Goal: Task Accomplishment & Management: Manage account settings

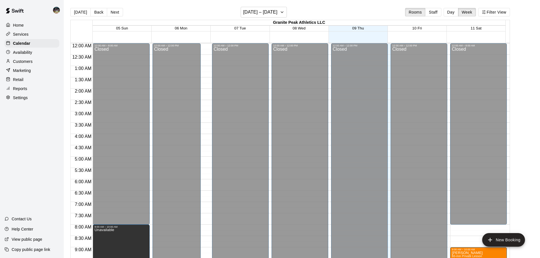
scroll to position [253, 0]
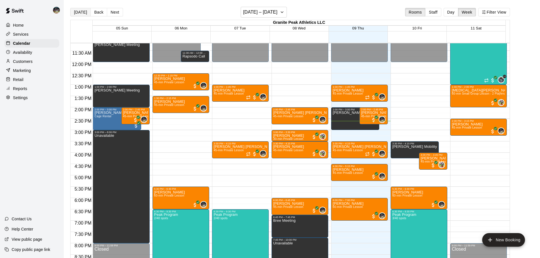
click at [76, 10] on button "[DATE]" at bounding box center [80, 12] width 20 height 9
click at [456, 12] on button "Day" at bounding box center [451, 12] width 15 height 9
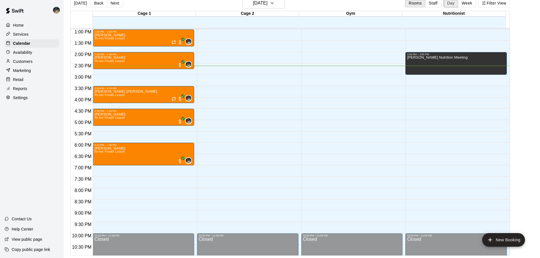
scroll to position [261, 0]
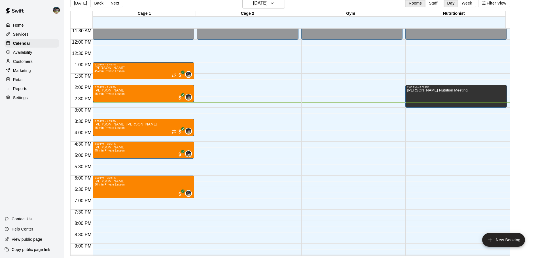
click at [111, 4] on button "Next" at bounding box center [115, 3] width 16 height 9
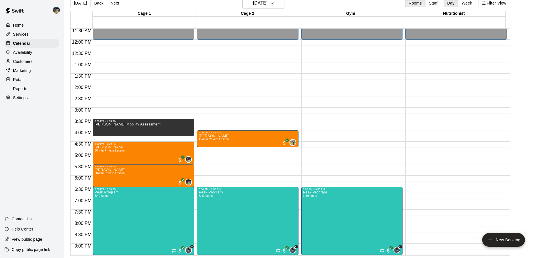
click at [248, 9] on div "[DATE] Back [DATE][DATE] Rooms Staff Day Week Filter View" at bounding box center [290, 4] width 440 height 13
click at [254, 7] on button "[DATE]" at bounding box center [263, 3] width 43 height 11
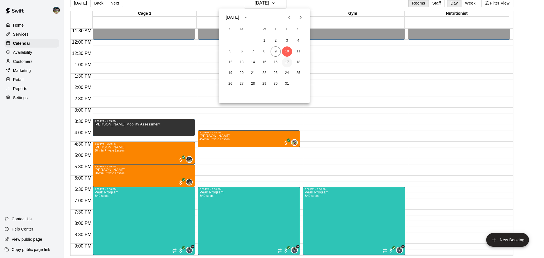
click at [286, 64] on button "17" at bounding box center [287, 62] width 10 height 10
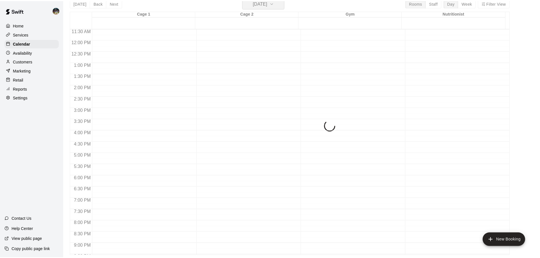
scroll to position [7, 0]
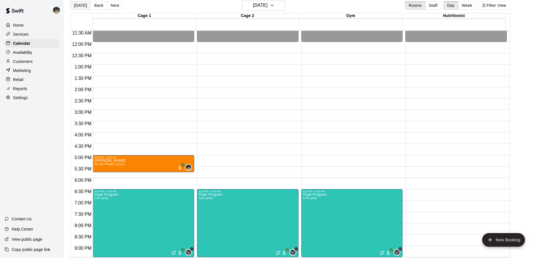
click at [80, 7] on button "[DATE]" at bounding box center [80, 5] width 20 height 9
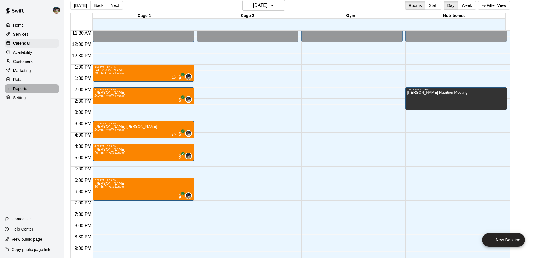
click at [16, 92] on p "Reports" at bounding box center [20, 89] width 14 height 6
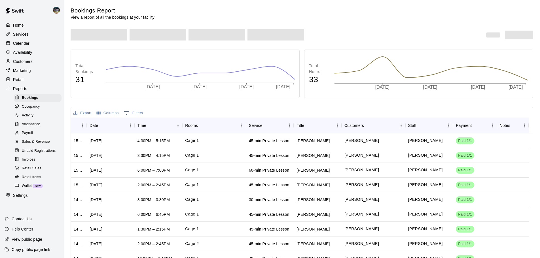
click at [30, 146] on div "Sales & Revenue" at bounding box center [38, 142] width 48 height 8
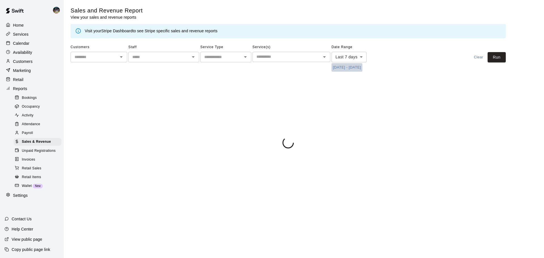
click at [360, 66] on button "[DATE] - [DATE]" at bounding box center [347, 67] width 31 height 9
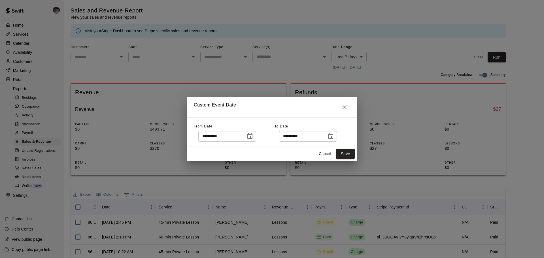
click at [253, 138] on icon "Choose date, selected date is Oct 2, 2025" at bounding box center [250, 136] width 5 height 6
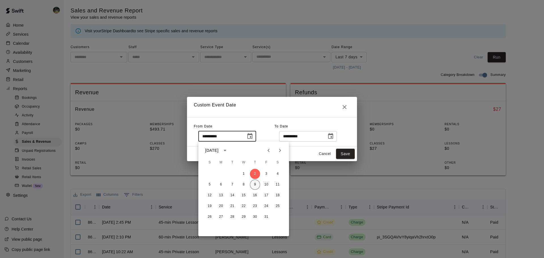
click at [253, 186] on button "9" at bounding box center [255, 185] width 10 height 10
type input "**********"
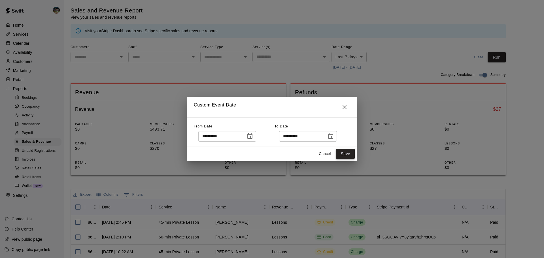
click at [347, 154] on button "Save" at bounding box center [345, 154] width 19 height 10
type input "******"
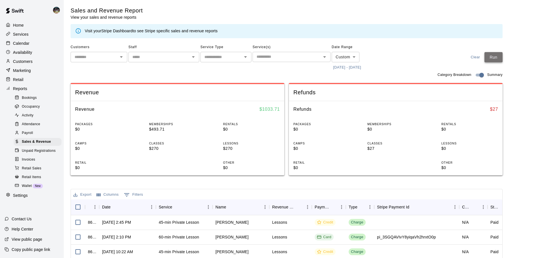
click at [497, 60] on button "Run" at bounding box center [494, 57] width 18 height 10
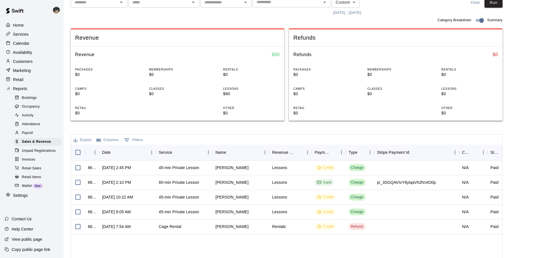
scroll to position [57, 0]
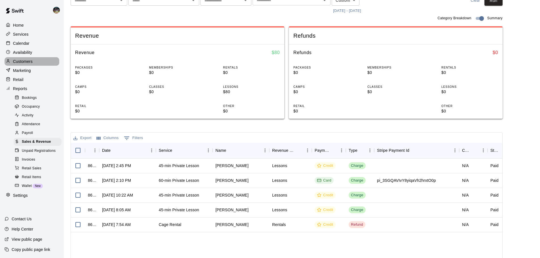
click at [41, 64] on div "Customers" at bounding box center [32, 61] width 55 height 9
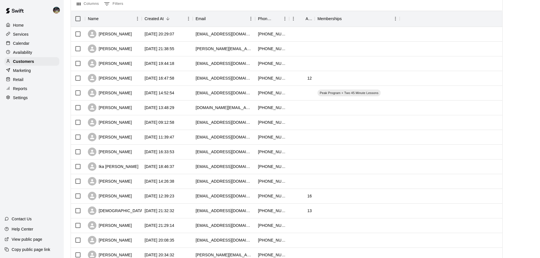
scroll to position [85, 0]
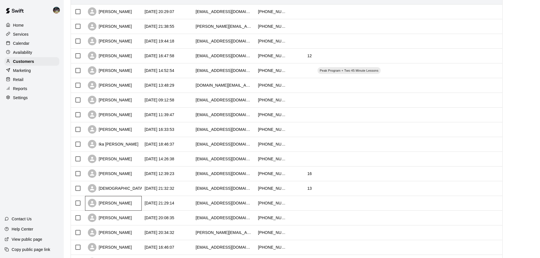
click at [118, 208] on div "[PERSON_NAME]" at bounding box center [110, 203] width 44 height 9
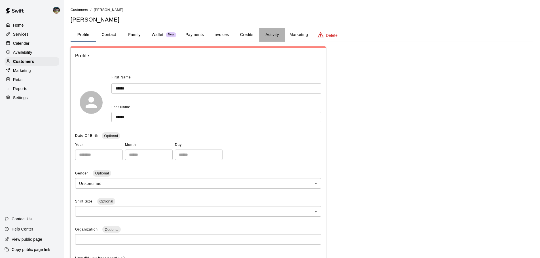
click at [270, 40] on button "Activity" at bounding box center [272, 35] width 26 height 14
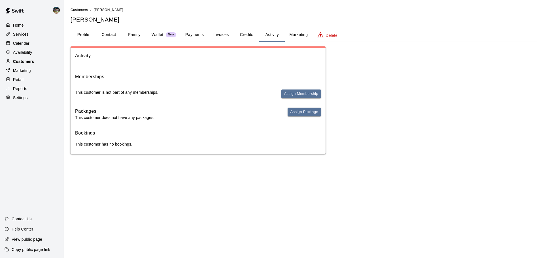
click at [24, 64] on p "Customers" at bounding box center [23, 62] width 21 height 6
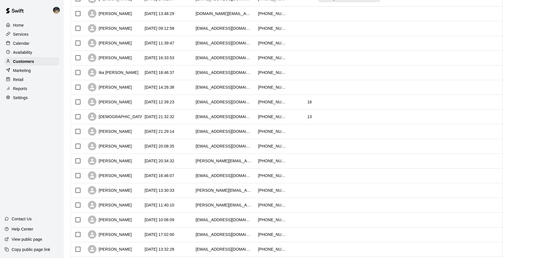
scroll to position [170, 0]
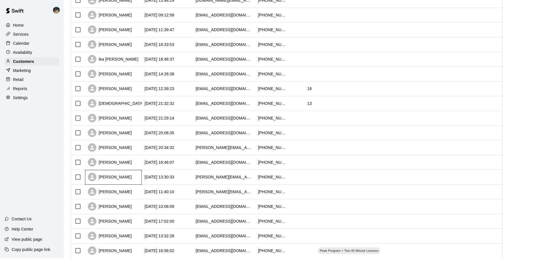
click at [120, 177] on div "[PERSON_NAME]" at bounding box center [110, 177] width 44 height 9
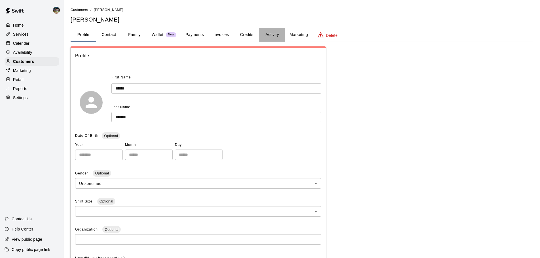
click at [271, 31] on button "Activity" at bounding box center [272, 35] width 26 height 14
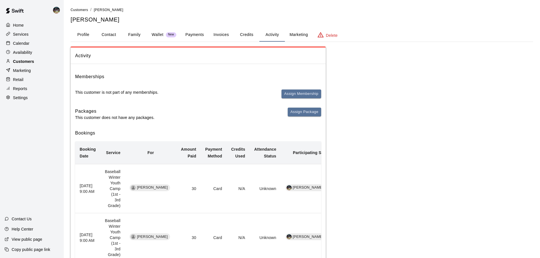
click at [34, 64] on p "Customers" at bounding box center [23, 62] width 21 height 6
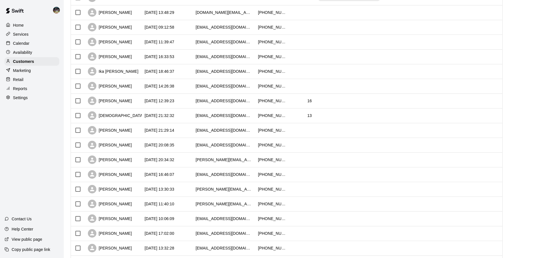
scroll to position [170, 0]
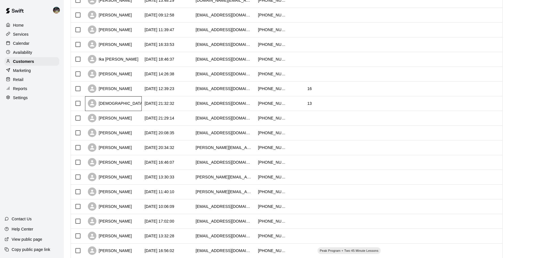
click at [121, 102] on div "[DEMOGRAPHIC_DATA][PERSON_NAME]" at bounding box center [132, 103] width 89 height 9
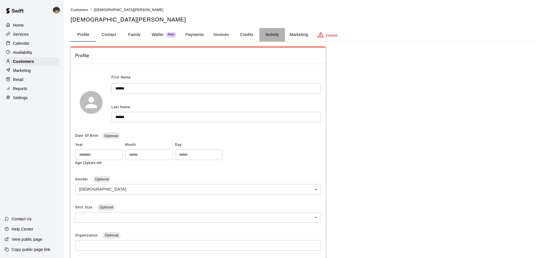
click at [275, 29] on button "Activity" at bounding box center [272, 35] width 26 height 14
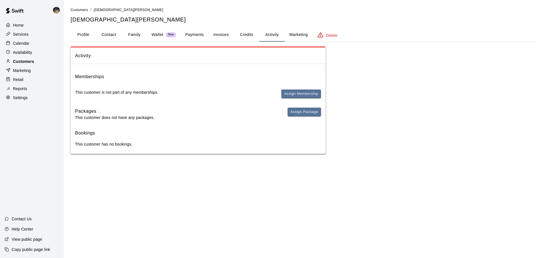
click at [32, 60] on div "Customers" at bounding box center [32, 61] width 55 height 9
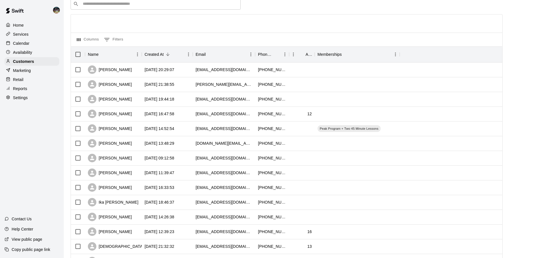
scroll to position [57, 0]
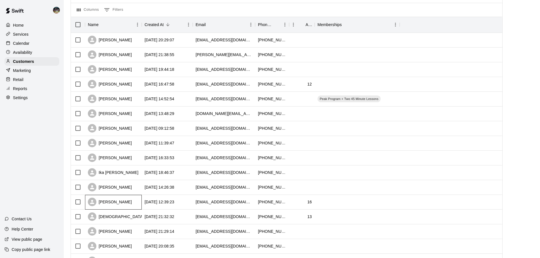
click at [123, 204] on div "[PERSON_NAME]" at bounding box center [110, 202] width 44 height 9
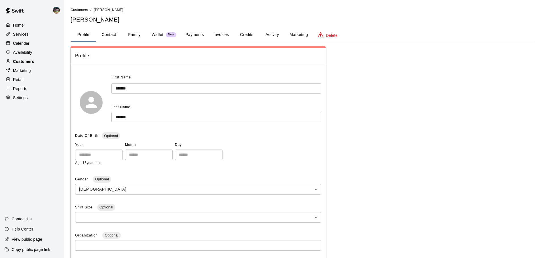
click at [52, 63] on div "Customers" at bounding box center [32, 61] width 55 height 9
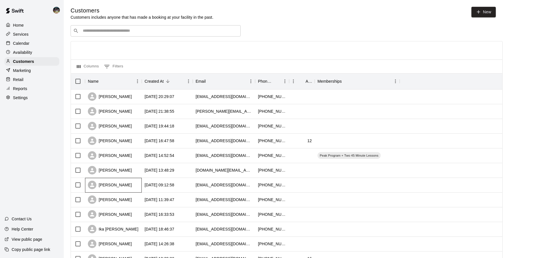
click at [120, 192] on div "[PERSON_NAME]" at bounding box center [113, 185] width 57 height 15
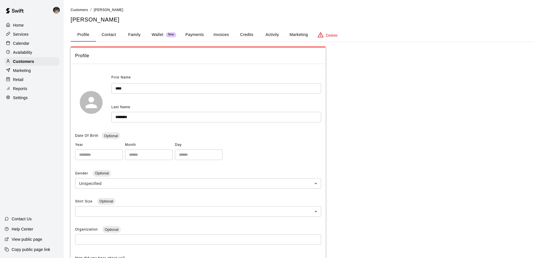
click at [271, 34] on button "Activity" at bounding box center [272, 35] width 26 height 14
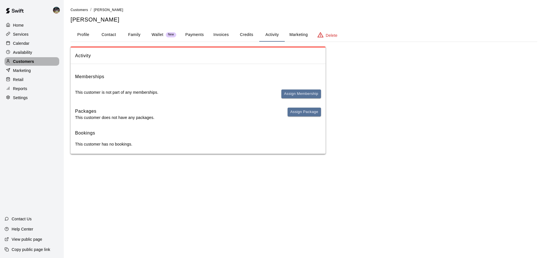
click at [45, 64] on div "Customers" at bounding box center [32, 61] width 55 height 9
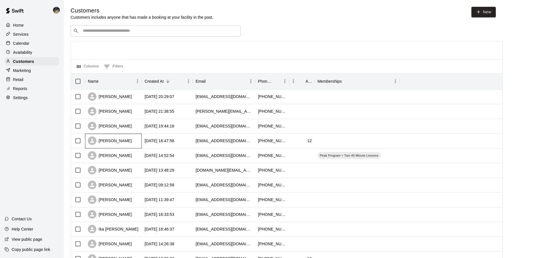
click at [121, 141] on div "[PERSON_NAME]" at bounding box center [113, 141] width 57 height 15
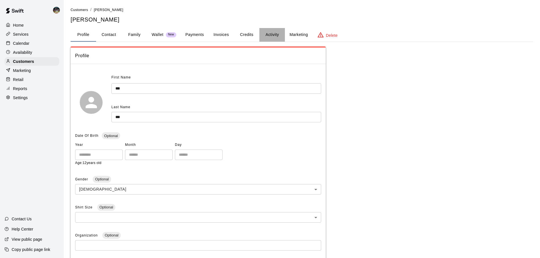
click at [280, 38] on button "Activity" at bounding box center [272, 35] width 26 height 14
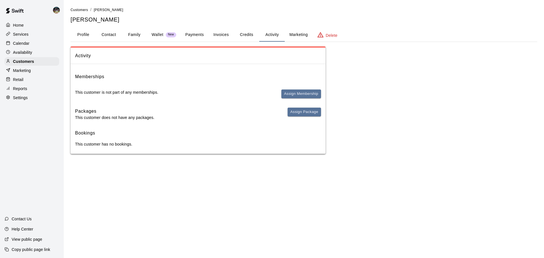
click at [140, 34] on button "Family" at bounding box center [135, 35] width 26 height 14
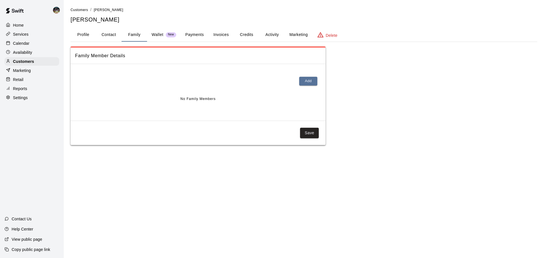
click at [89, 38] on button "Profile" at bounding box center [84, 35] width 26 height 14
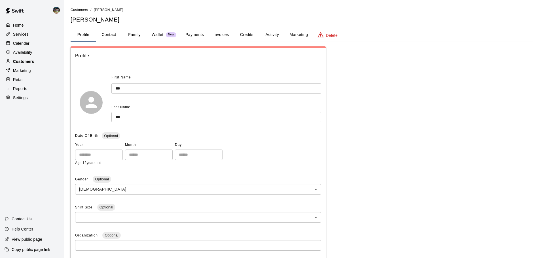
click at [41, 65] on div "Customers" at bounding box center [32, 61] width 55 height 9
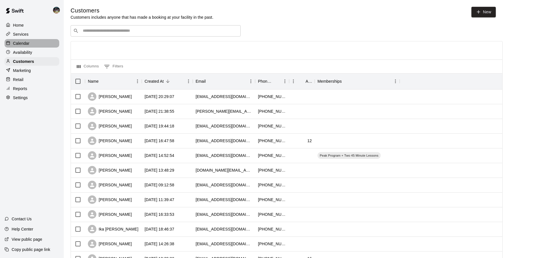
click at [39, 44] on div "Calendar" at bounding box center [32, 43] width 55 height 9
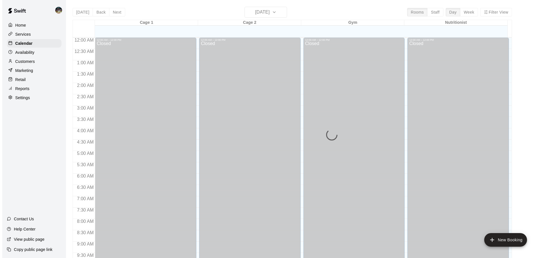
scroll to position [300, 0]
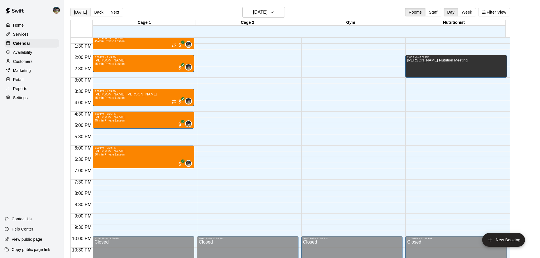
click at [80, 11] on button "[DATE]" at bounding box center [80, 12] width 20 height 9
click at [31, 91] on div "Reports" at bounding box center [32, 88] width 55 height 9
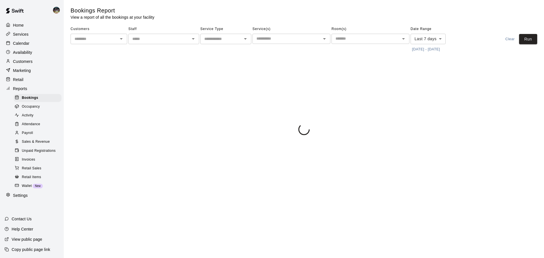
click at [48, 145] on span "Sales & Revenue" at bounding box center [36, 142] width 28 height 6
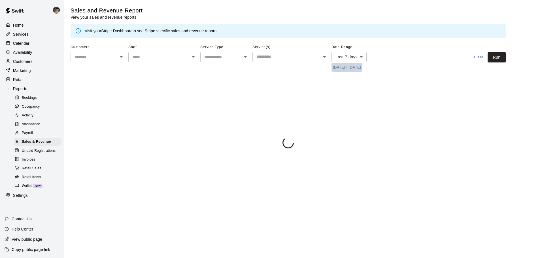
click at [363, 69] on button "[DATE] - [DATE]" at bounding box center [347, 67] width 31 height 9
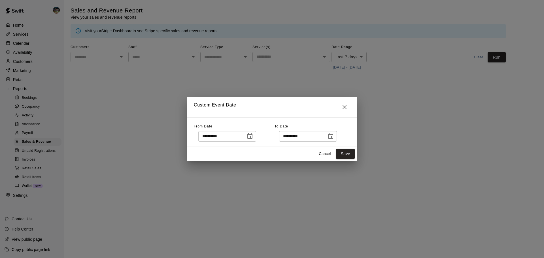
click at [253, 136] on icon "Choose date, selected date is Oct 2, 2025" at bounding box center [250, 136] width 7 height 7
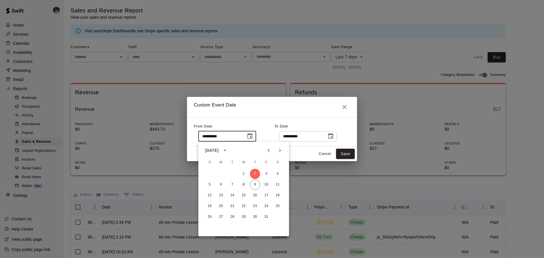
click at [249, 174] on div "1 2 3 4" at bounding box center [243, 174] width 91 height 10
drag, startPoint x: 249, startPoint y: 174, endPoint x: 246, endPoint y: 175, distance: 2.9
click at [248, 174] on div "1 2 3 4" at bounding box center [243, 174] width 91 height 10
click at [245, 175] on button "1" at bounding box center [244, 174] width 10 height 10
type input "**********"
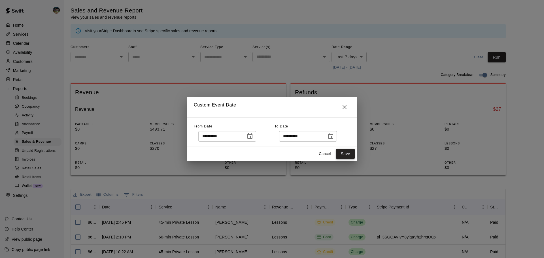
click at [345, 152] on button "Save" at bounding box center [345, 154] width 19 height 10
type input "******"
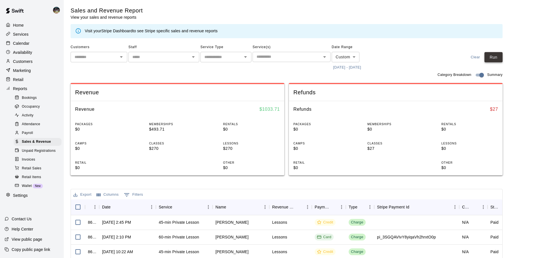
click at [501, 56] on button "Run" at bounding box center [494, 57] width 18 height 10
click at [354, 68] on button "[DATE] - [DATE]" at bounding box center [347, 67] width 31 height 9
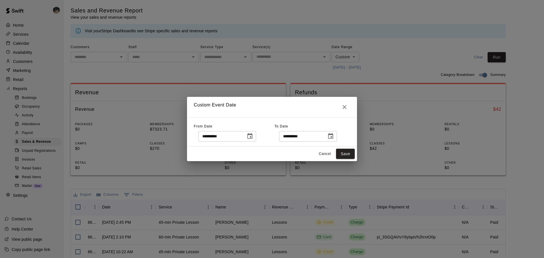
click at [253, 138] on icon "Choose date, selected date is Oct 1, 2025" at bounding box center [250, 136] width 5 height 6
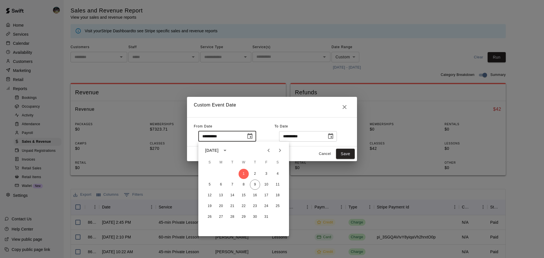
click at [230, 152] on button "calendar view is open, switch to year view" at bounding box center [225, 151] width 10 height 10
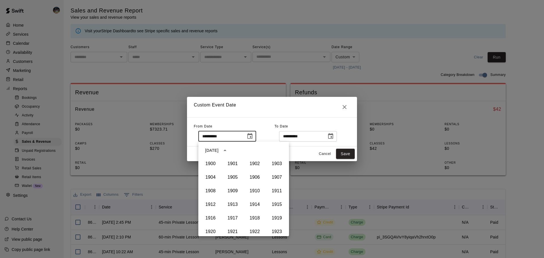
scroll to position [389, 0]
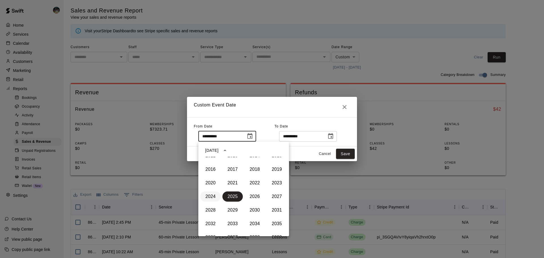
click at [214, 196] on button "2024" at bounding box center [210, 197] width 20 height 10
type input "**********"
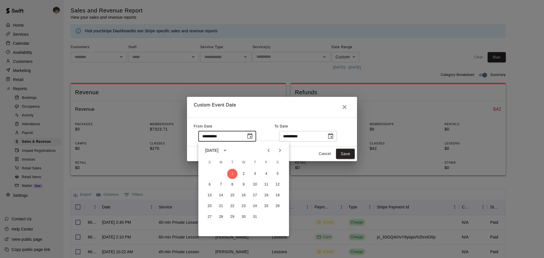
click at [333, 139] on icon "Choose date, selected date is Oct 9, 2025" at bounding box center [330, 136] width 5 height 6
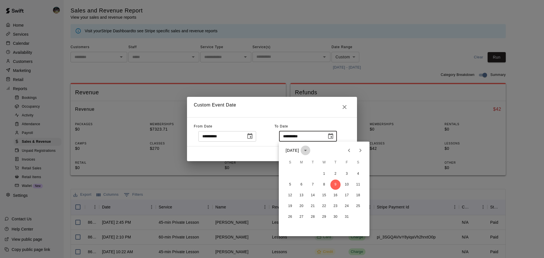
click at [307, 151] on icon "calendar view is open, switch to year view" at bounding box center [305, 150] width 3 height 1
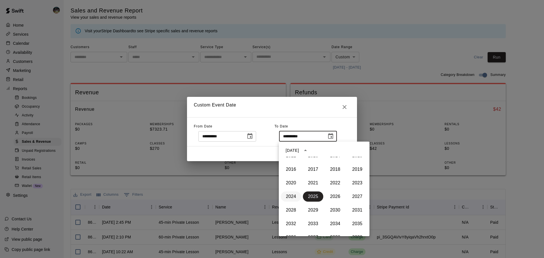
click at [291, 200] on button "2024" at bounding box center [291, 197] width 20 height 10
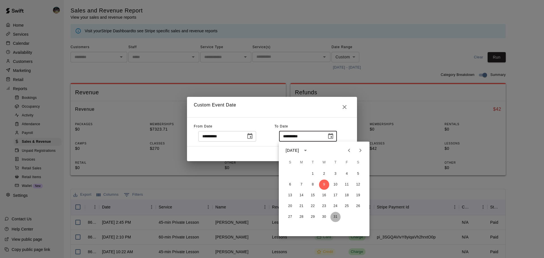
click at [335, 216] on button "31" at bounding box center [336, 217] width 10 height 10
type input "**********"
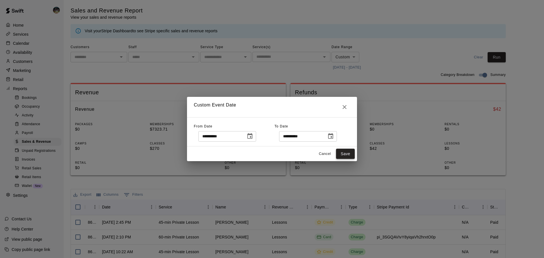
click at [343, 154] on button "Save" at bounding box center [345, 154] width 19 height 10
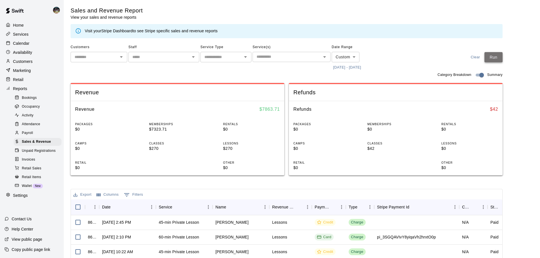
click at [501, 57] on button "Run" at bounding box center [494, 57] width 18 height 10
click at [358, 69] on button "[DATE] - [DATE]" at bounding box center [347, 67] width 31 height 9
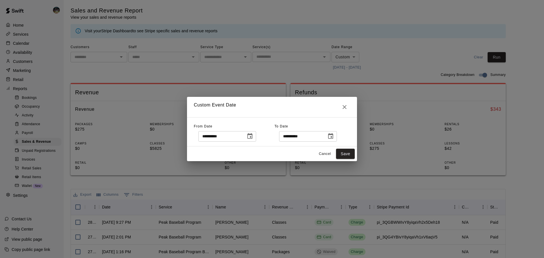
click at [256, 141] on button "Choose date, selected date is Oct 1, 2024" at bounding box center [249, 136] width 11 height 11
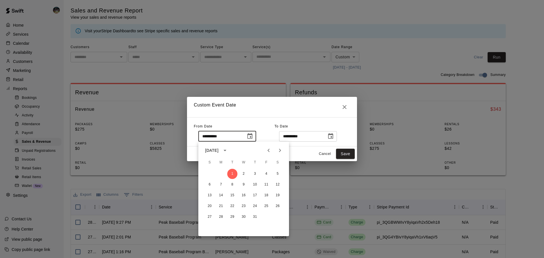
click at [229, 151] on icon "calendar view is open, switch to year view" at bounding box center [225, 150] width 7 height 7
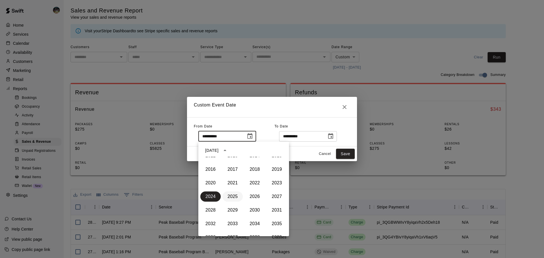
click at [227, 198] on button "2025" at bounding box center [233, 197] width 20 height 10
type input "**********"
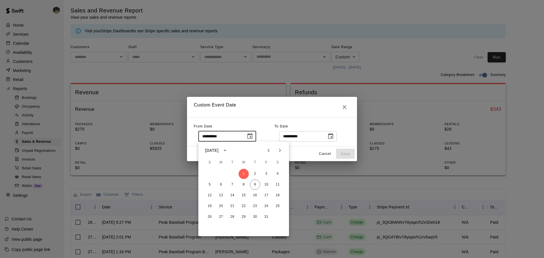
click at [333, 138] on icon "Choose date, selected date is Oct 31, 2024" at bounding box center [330, 136] width 5 height 6
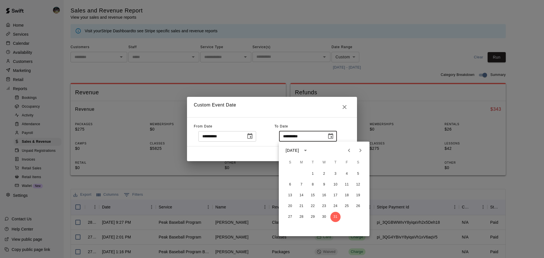
click at [309, 153] on icon "calendar view is open, switch to year view" at bounding box center [305, 150] width 7 height 7
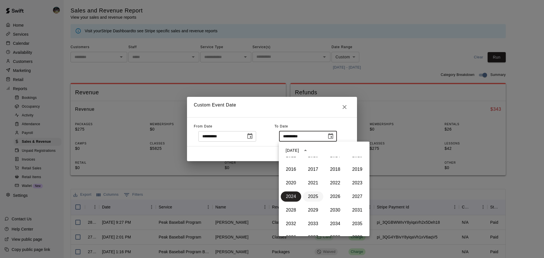
click at [313, 201] on button "2025" at bounding box center [313, 197] width 20 height 10
type input "**********"
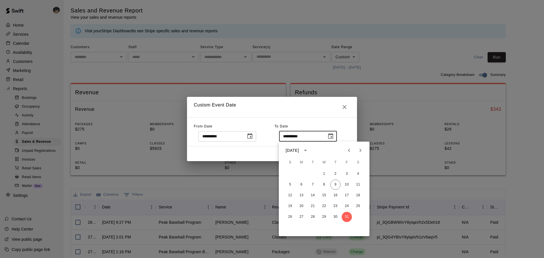
click at [269, 157] on div "Cancel Save" at bounding box center [272, 154] width 170 height 15
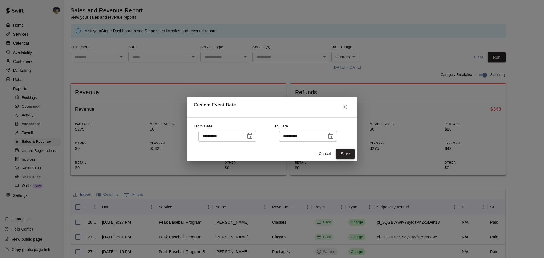
click at [345, 153] on button "Save" at bounding box center [345, 154] width 19 height 10
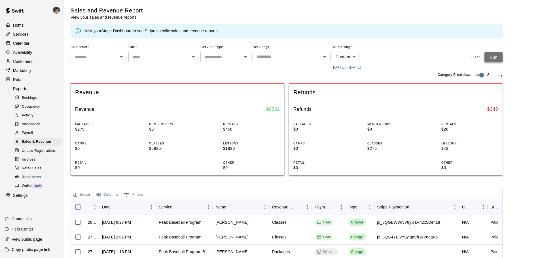
click at [496, 56] on button "Run" at bounding box center [494, 57] width 18 height 10
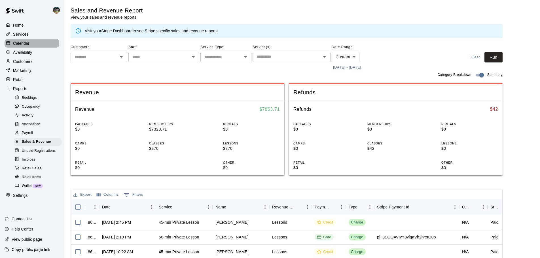
click at [43, 43] on div "Calendar" at bounding box center [32, 43] width 55 height 9
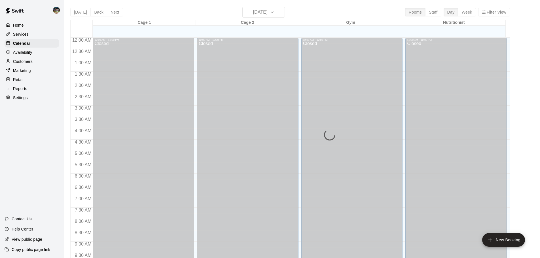
scroll to position [300, 0]
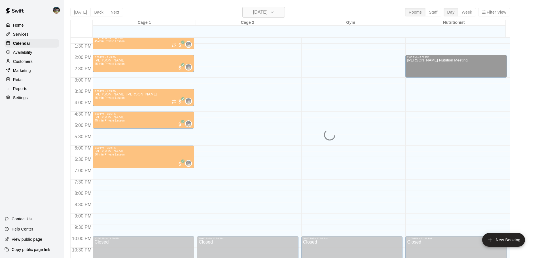
click at [268, 11] on h6 "[DATE]" at bounding box center [260, 12] width 14 height 8
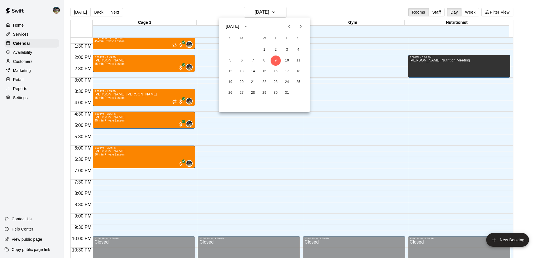
click at [303, 27] on icon "Next month" at bounding box center [300, 26] width 7 height 7
click at [232, 62] on button "2" at bounding box center [230, 61] width 10 height 10
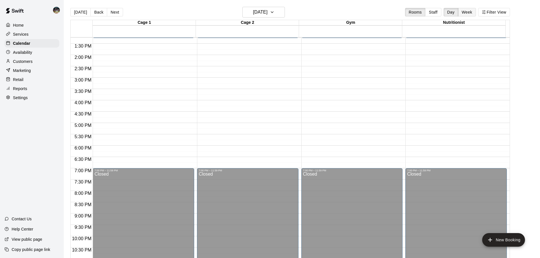
click at [471, 11] on button "Week" at bounding box center [467, 12] width 18 height 9
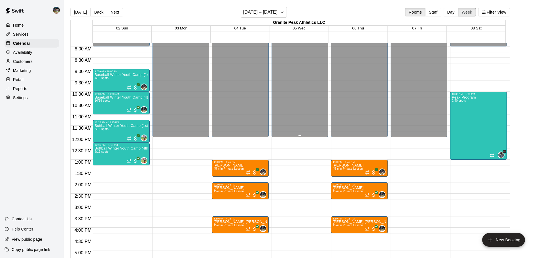
scroll to position [176, 0]
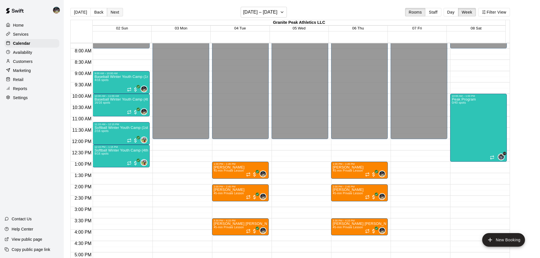
click at [114, 13] on button "Next" at bounding box center [115, 12] width 16 height 9
click at [114, 8] on button "Next" at bounding box center [115, 12] width 16 height 9
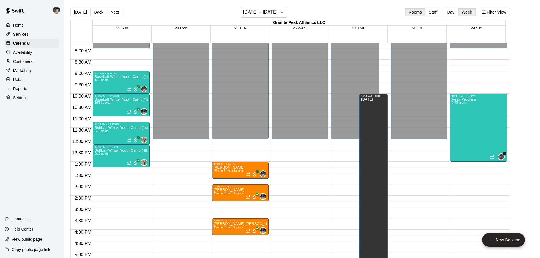
drag, startPoint x: 116, startPoint y: 10, endPoint x: 120, endPoint y: 19, distance: 9.4
click at [122, 21] on div "[DATE] Back Next [DATE] – [DATE] Rooms Staff Day Week Filter View Granite Peak …" at bounding box center [290, 136] width 440 height 258
click at [111, 13] on button "Next" at bounding box center [115, 12] width 16 height 9
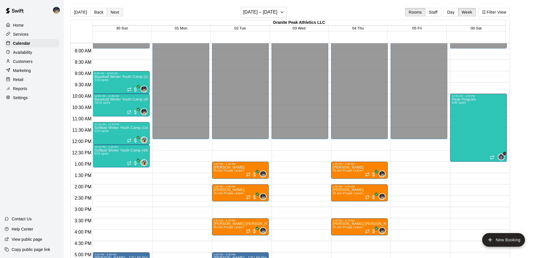
click at [111, 13] on button "Next" at bounding box center [115, 12] width 16 height 9
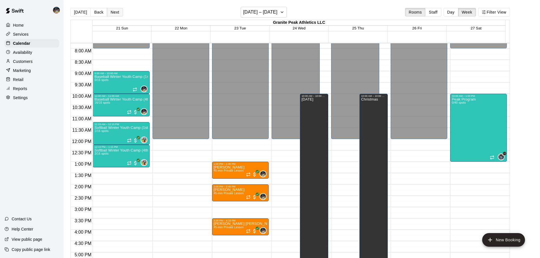
click at [111, 13] on button "Next" at bounding box center [115, 12] width 16 height 9
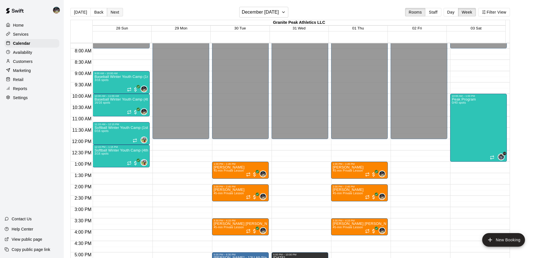
click at [111, 13] on button "Next" at bounding box center [115, 12] width 16 height 9
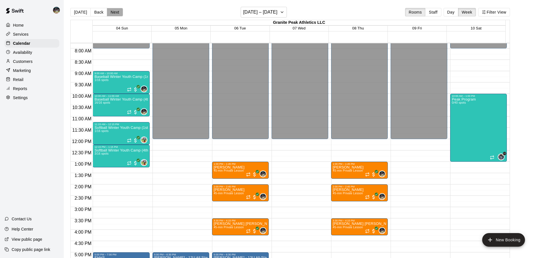
click at [111, 13] on button "Next" at bounding box center [115, 12] width 16 height 9
click at [83, 9] on button "[DATE]" at bounding box center [80, 12] width 20 height 9
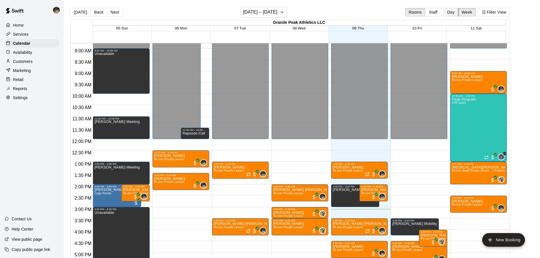
click at [454, 10] on button "Day" at bounding box center [451, 12] width 15 height 9
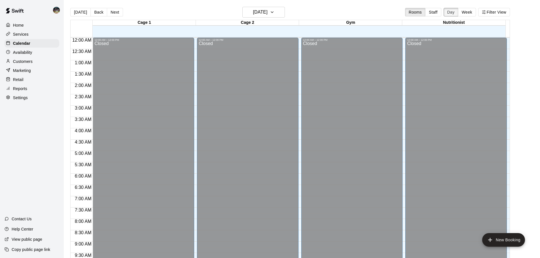
scroll to position [318, 0]
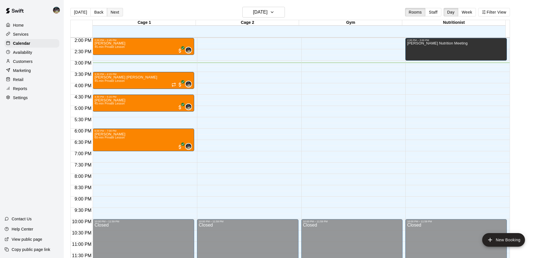
click at [115, 14] on button "Next" at bounding box center [115, 12] width 16 height 9
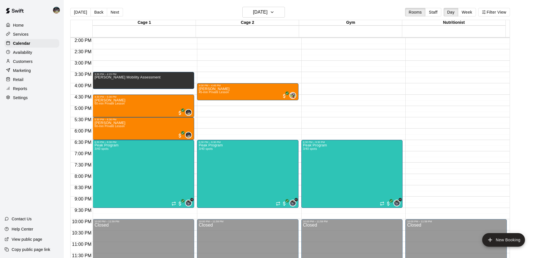
scroll to position [261, 0]
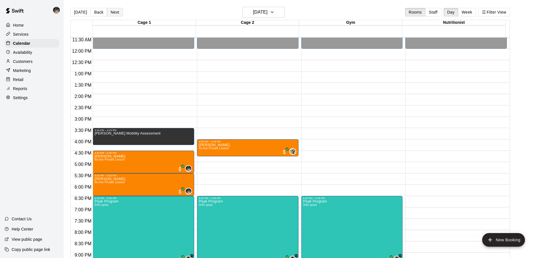
click at [115, 13] on button "Next" at bounding box center [115, 12] width 16 height 9
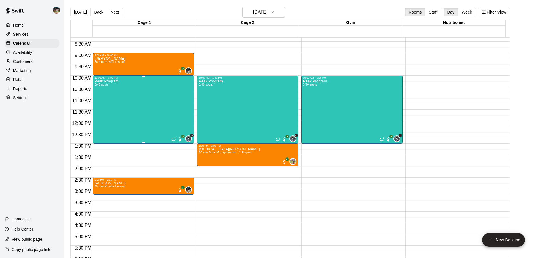
scroll to position [176, 0]
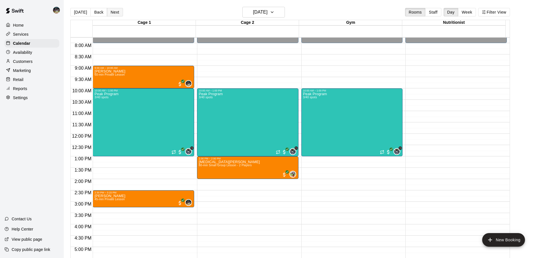
click at [116, 14] on button "Next" at bounding box center [115, 12] width 16 height 9
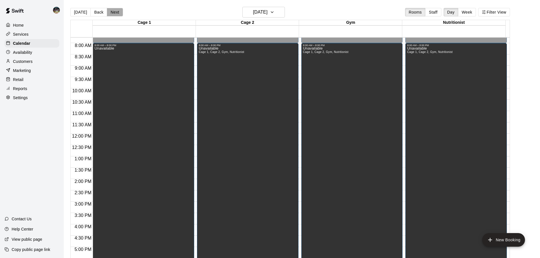
click at [115, 11] on button "Next" at bounding box center [115, 12] width 16 height 9
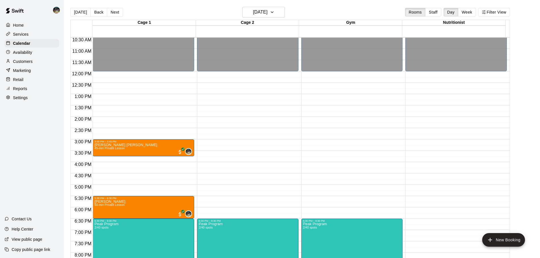
scroll to position [261, 0]
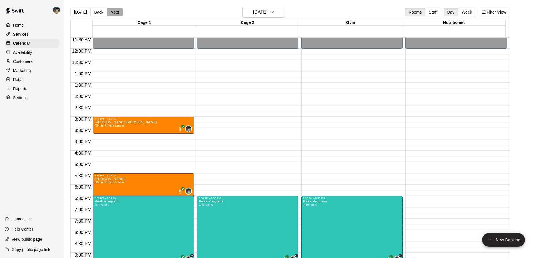
click at [117, 9] on button "Next" at bounding box center [115, 12] width 16 height 9
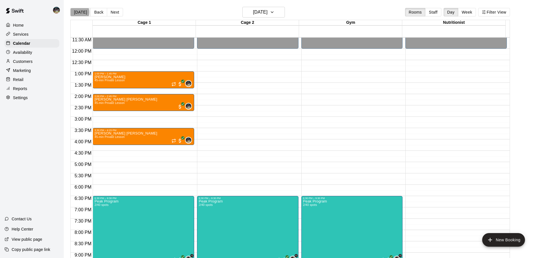
click at [75, 12] on button "[DATE]" at bounding box center [80, 12] width 20 height 9
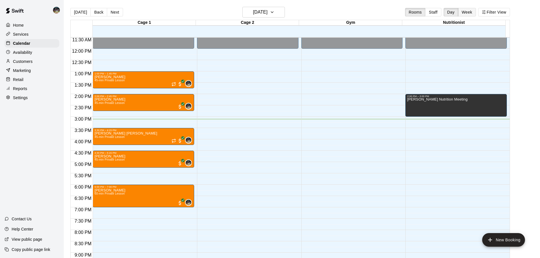
click at [472, 11] on button "Week" at bounding box center [467, 12] width 18 height 9
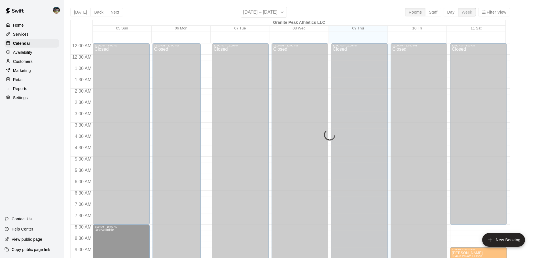
scroll to position [324, 0]
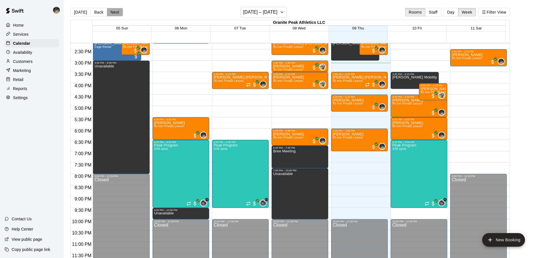
click at [116, 12] on button "Next" at bounding box center [115, 12] width 16 height 9
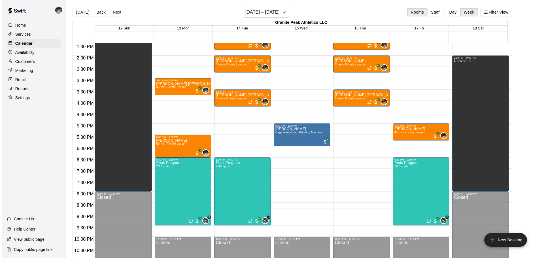
scroll to position [267, 0]
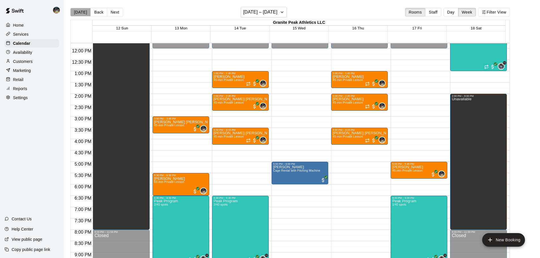
click at [84, 12] on button "[DATE]" at bounding box center [80, 12] width 20 height 9
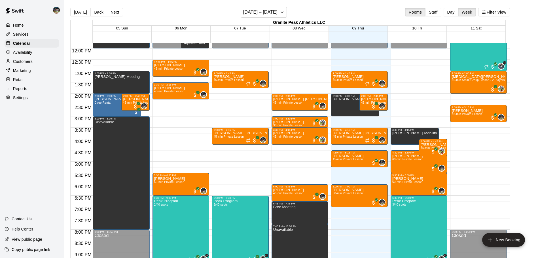
click at [32, 63] on p "Customers" at bounding box center [23, 62] width 20 height 6
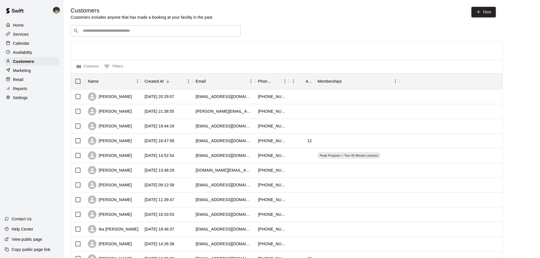
click at [113, 29] on input "Search customers by name or email" at bounding box center [159, 31] width 157 height 6
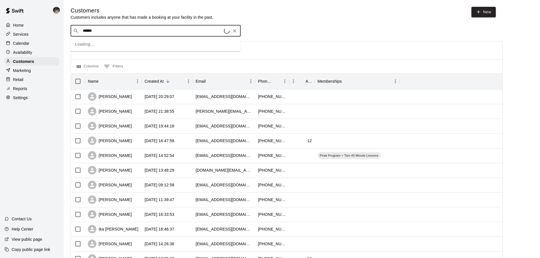
type input "*******"
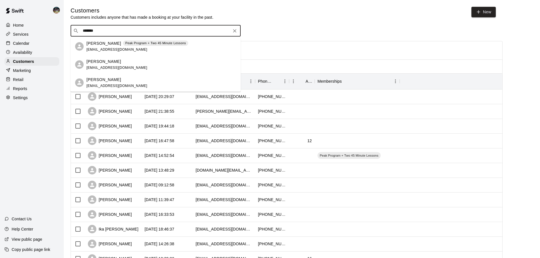
click at [102, 48] on span "[EMAIL_ADDRESS][DOMAIN_NAME]" at bounding box center [116, 50] width 61 height 4
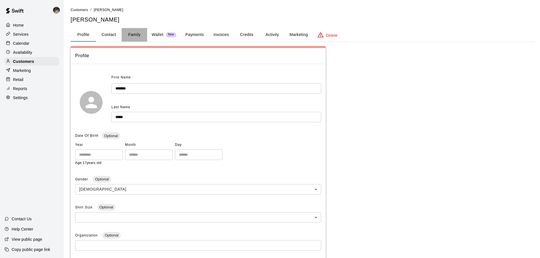
click at [135, 36] on button "Family" at bounding box center [135, 35] width 26 height 14
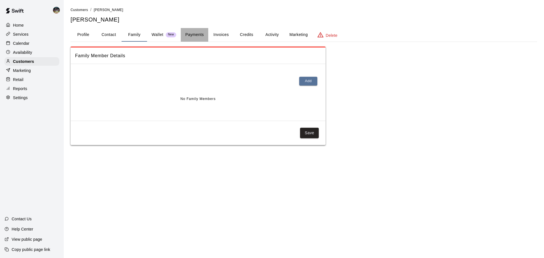
click at [196, 37] on button "Payments" at bounding box center [195, 35] width 28 height 14
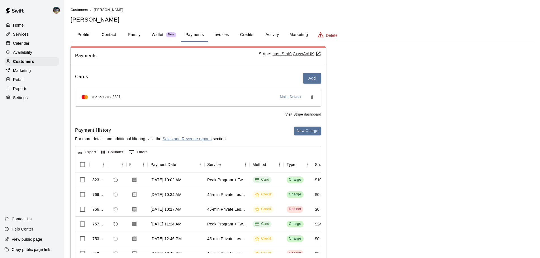
click at [293, 53] on u "cus_SIaI0jCxywAoUK" at bounding box center [297, 54] width 48 height 5
click at [296, 53] on u "cus_SIaI0jCxywAoUK" at bounding box center [297, 54] width 48 height 5
click at [131, 35] on button "Family" at bounding box center [135, 35] width 26 height 14
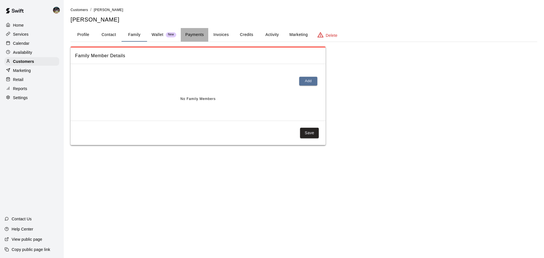
click at [185, 35] on button "Payments" at bounding box center [195, 35] width 28 height 14
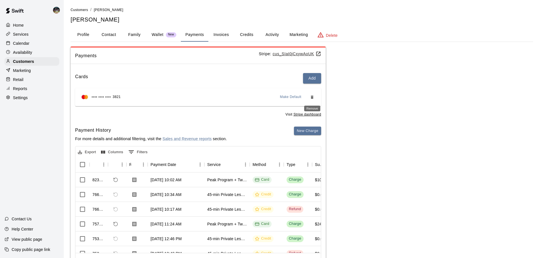
click at [312, 98] on icon "Remove" at bounding box center [312, 97] width 3 height 3
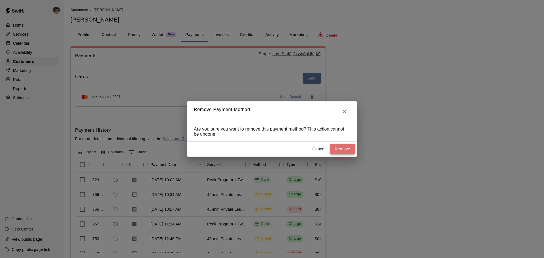
click at [346, 152] on button "Remove" at bounding box center [342, 149] width 25 height 10
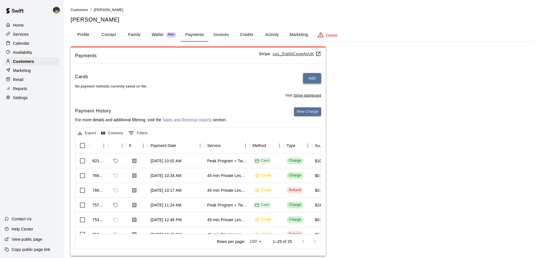
click at [312, 76] on button "Add" at bounding box center [312, 78] width 18 height 10
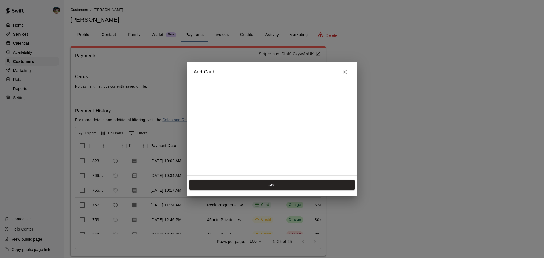
click at [345, 70] on icon "Close" at bounding box center [344, 72] width 7 height 7
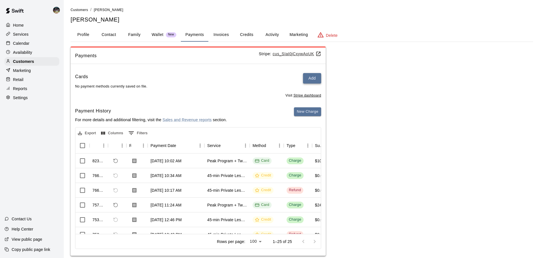
click at [313, 78] on button "Add" at bounding box center [312, 78] width 18 height 10
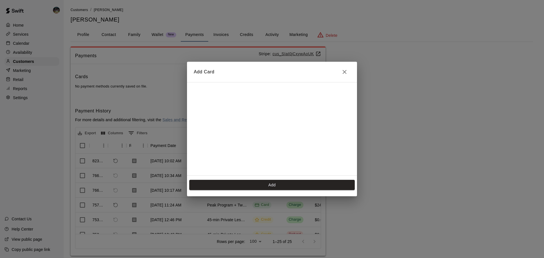
scroll to position [92, 0]
click at [263, 187] on button "Add" at bounding box center [272, 185] width 166 height 10
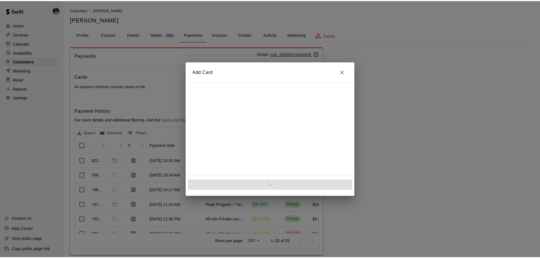
scroll to position [0, 0]
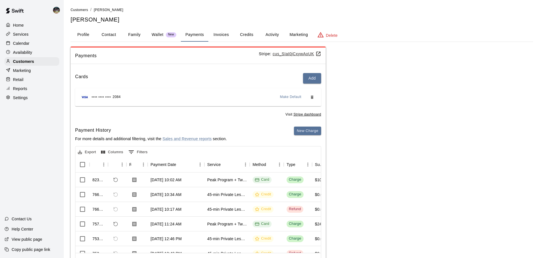
click at [30, 45] on div "Calendar" at bounding box center [32, 43] width 55 height 9
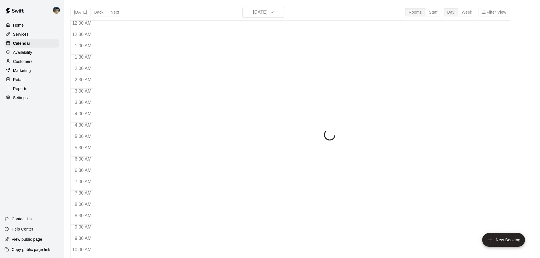
scroll to position [300, 0]
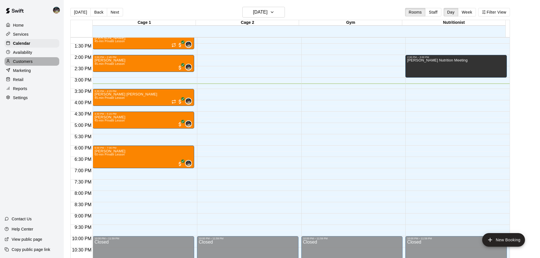
click at [32, 60] on div "Customers" at bounding box center [32, 61] width 55 height 9
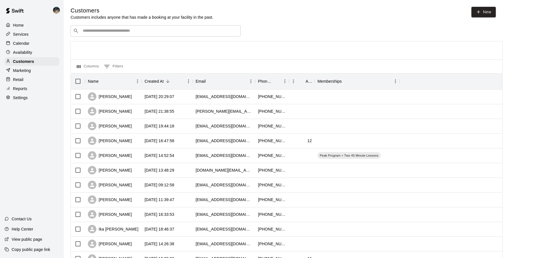
click at [175, 32] on input "Search customers by name or email" at bounding box center [159, 31] width 157 height 6
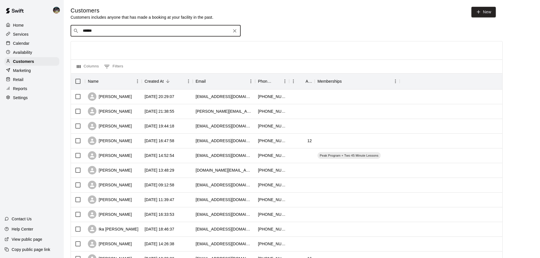
type input "*******"
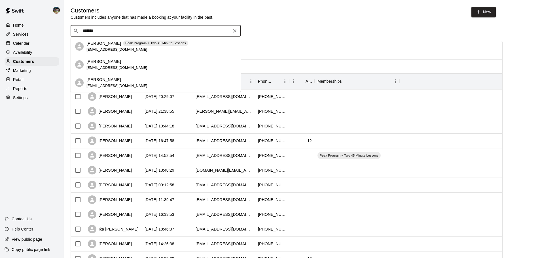
click at [140, 45] on p "Peak Program + Two 45 Minute Lessons" at bounding box center [155, 43] width 61 height 5
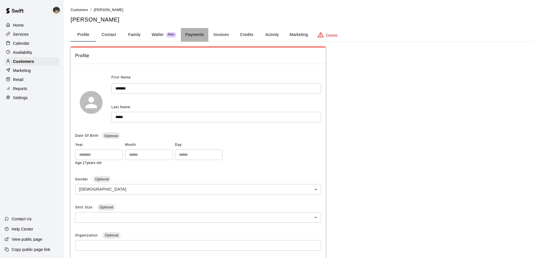
click at [201, 37] on button "Payments" at bounding box center [195, 35] width 28 height 14
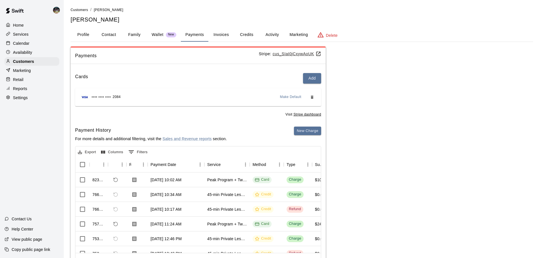
click at [293, 52] on u "cus_SIaI0jCxywAoUK" at bounding box center [297, 54] width 48 height 5
